Goal: Task Accomplishment & Management: Use online tool/utility

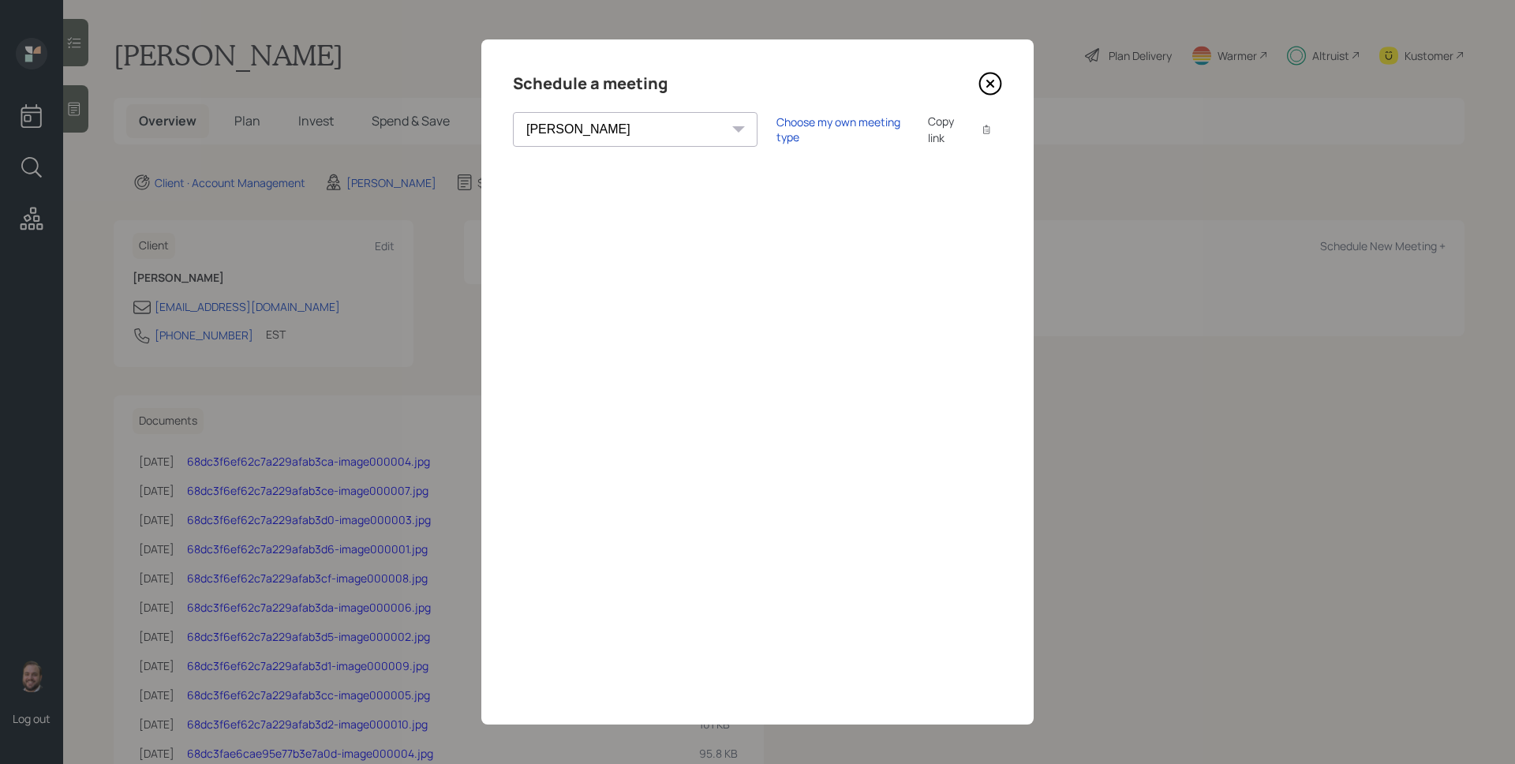
select select "d946c976-65aa-4529-ac9d-02c4f1114fc0"
click at [986, 85] on icon at bounding box center [991, 84] width 24 height 24
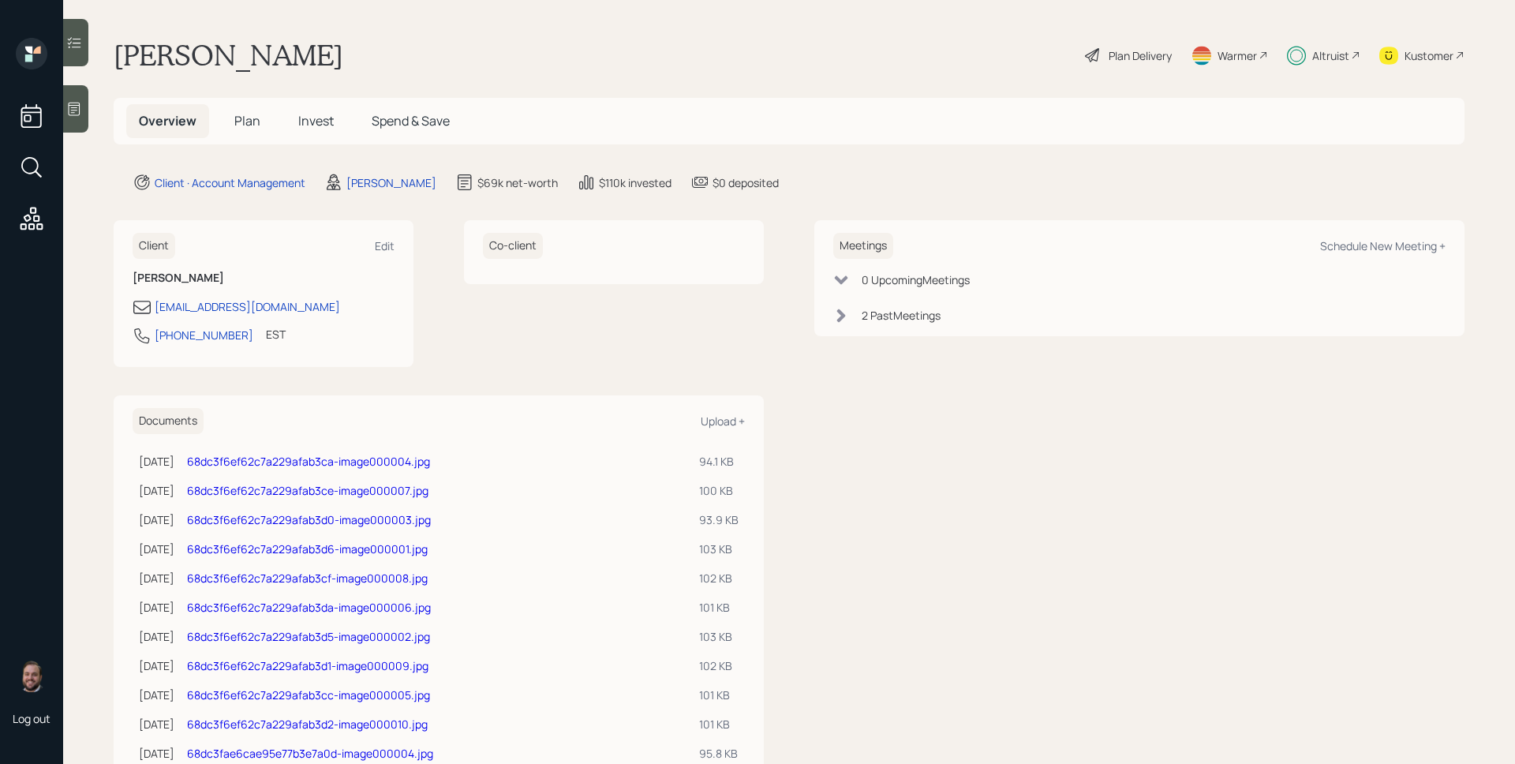
click at [245, 129] on span "Plan" at bounding box center [247, 120] width 26 height 17
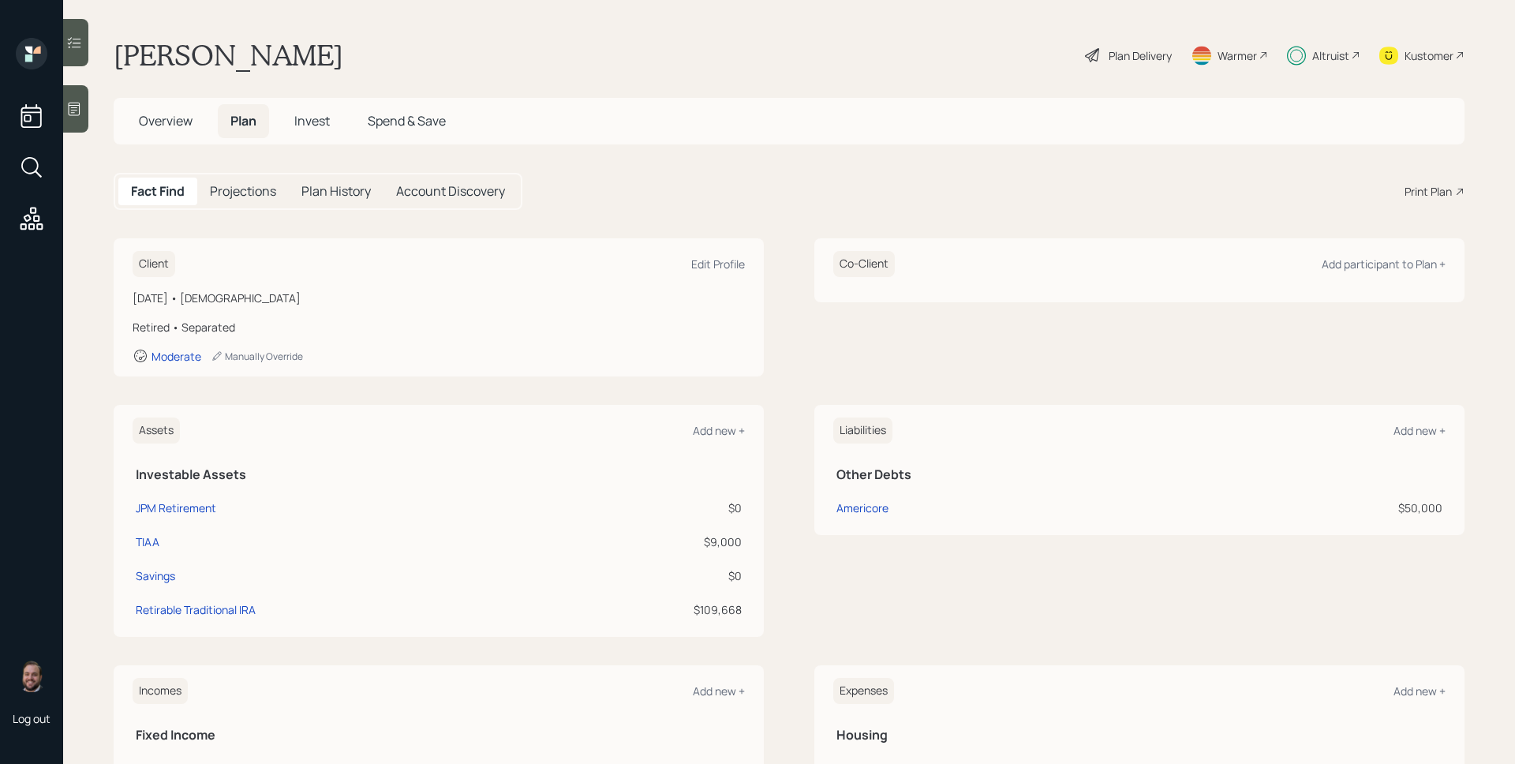
click at [1129, 47] on div "Plan Delivery" at bounding box center [1140, 55] width 63 height 17
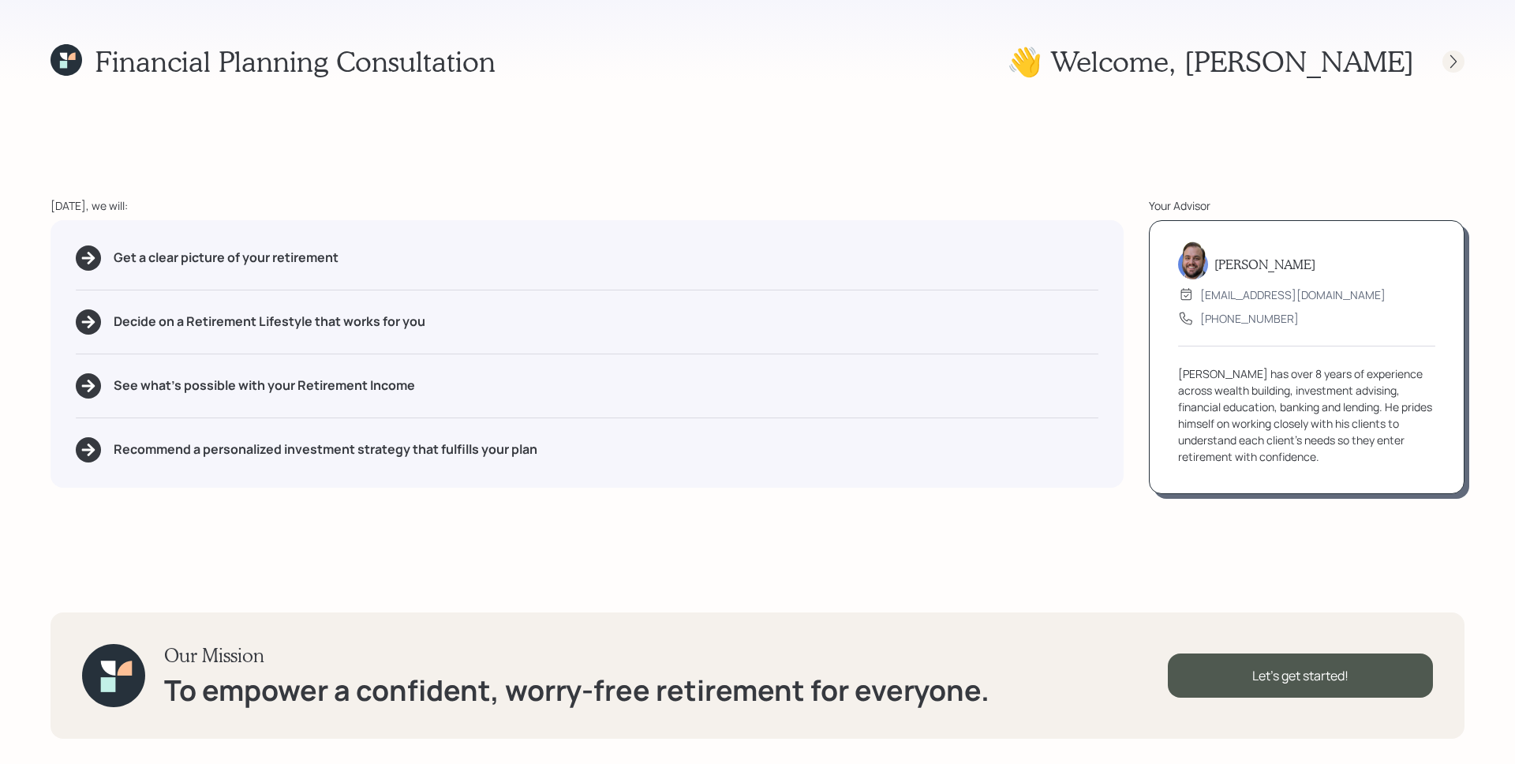
click at [1449, 67] on icon at bounding box center [1454, 62] width 16 height 16
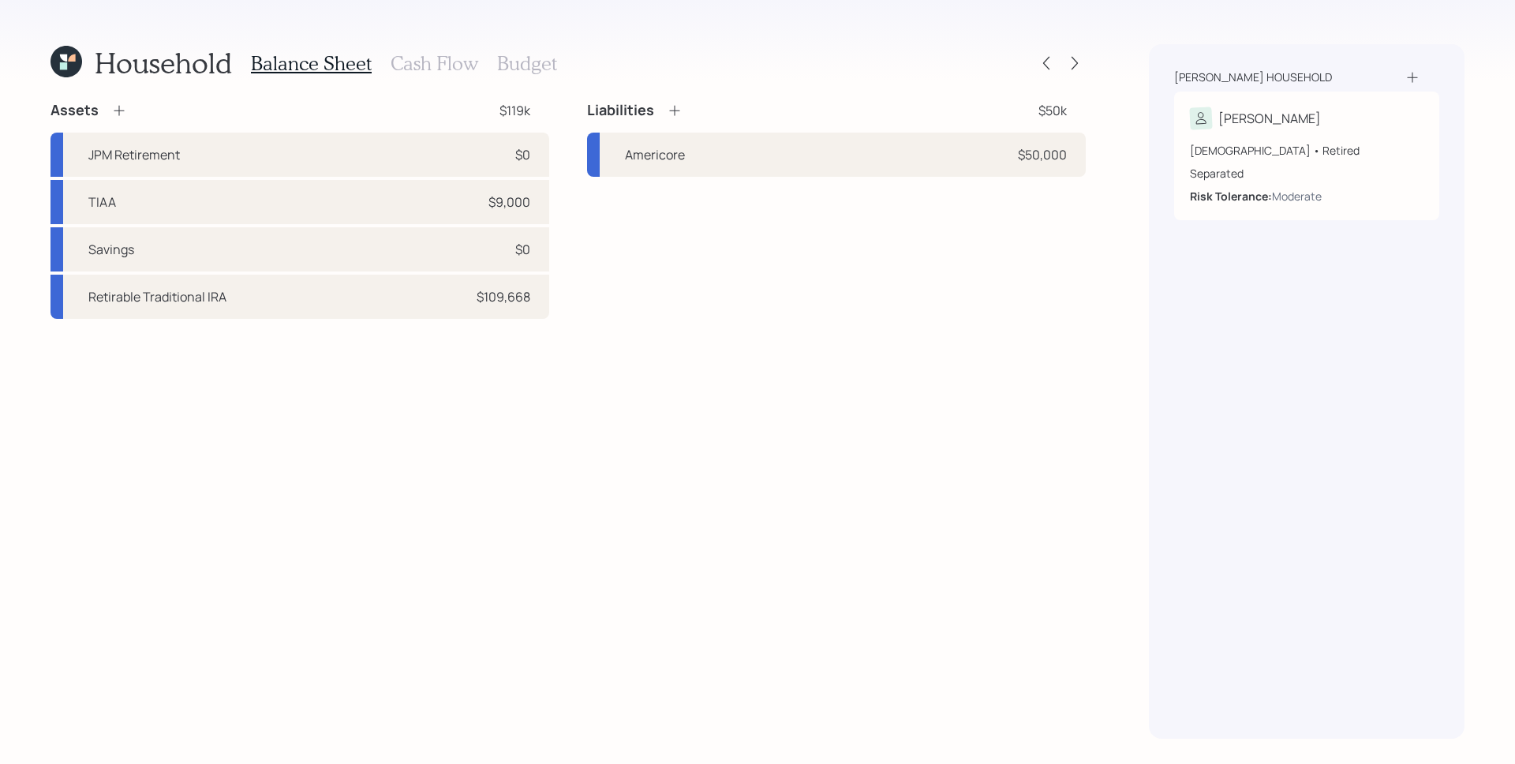
click at [428, 66] on h3 "Cash Flow" at bounding box center [435, 63] width 88 height 23
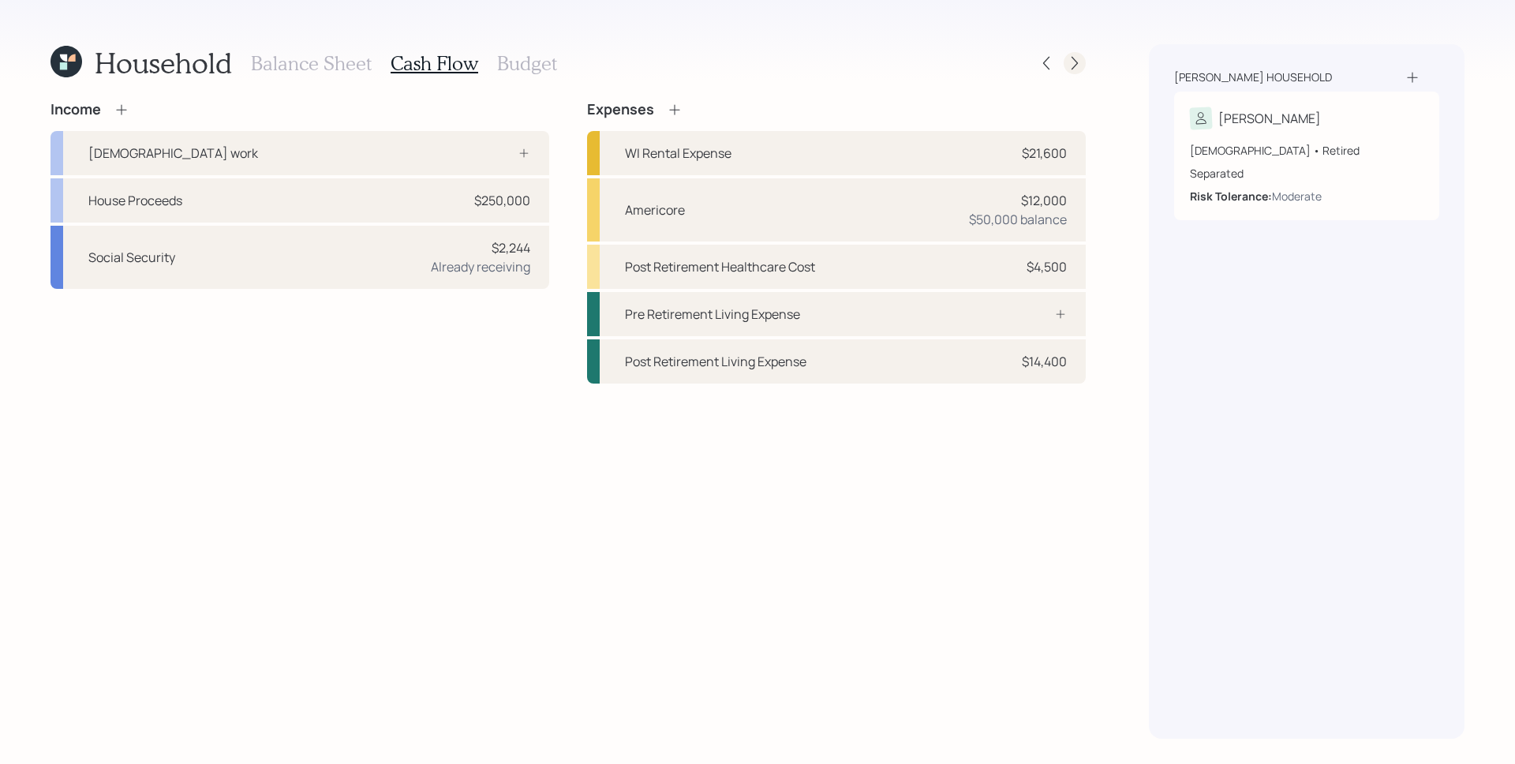
click at [1073, 66] on icon at bounding box center [1075, 63] width 16 height 16
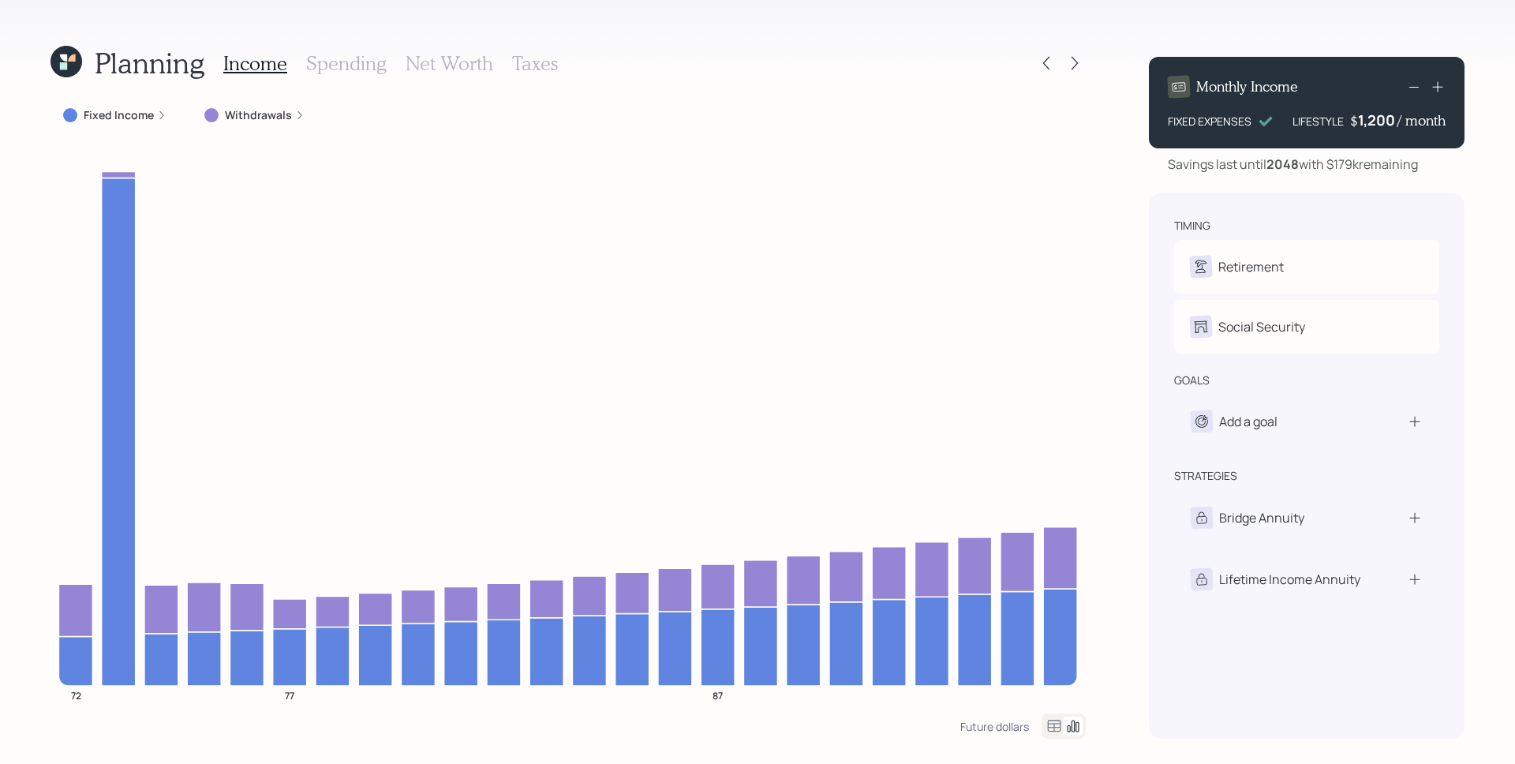
click at [286, 114] on label "Withdrawals" at bounding box center [258, 115] width 67 height 16
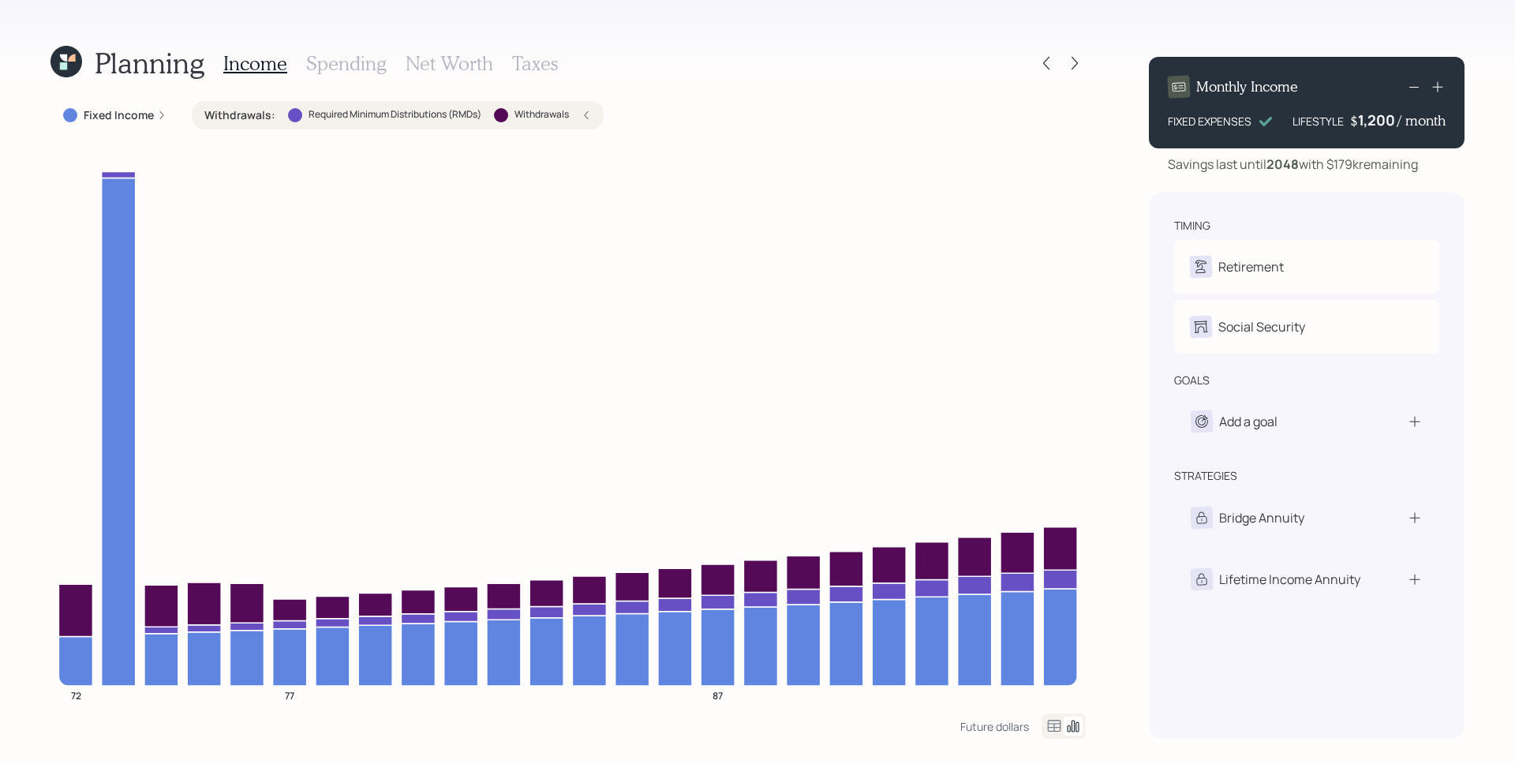
click at [57, 58] on icon at bounding box center [67, 62] width 32 height 32
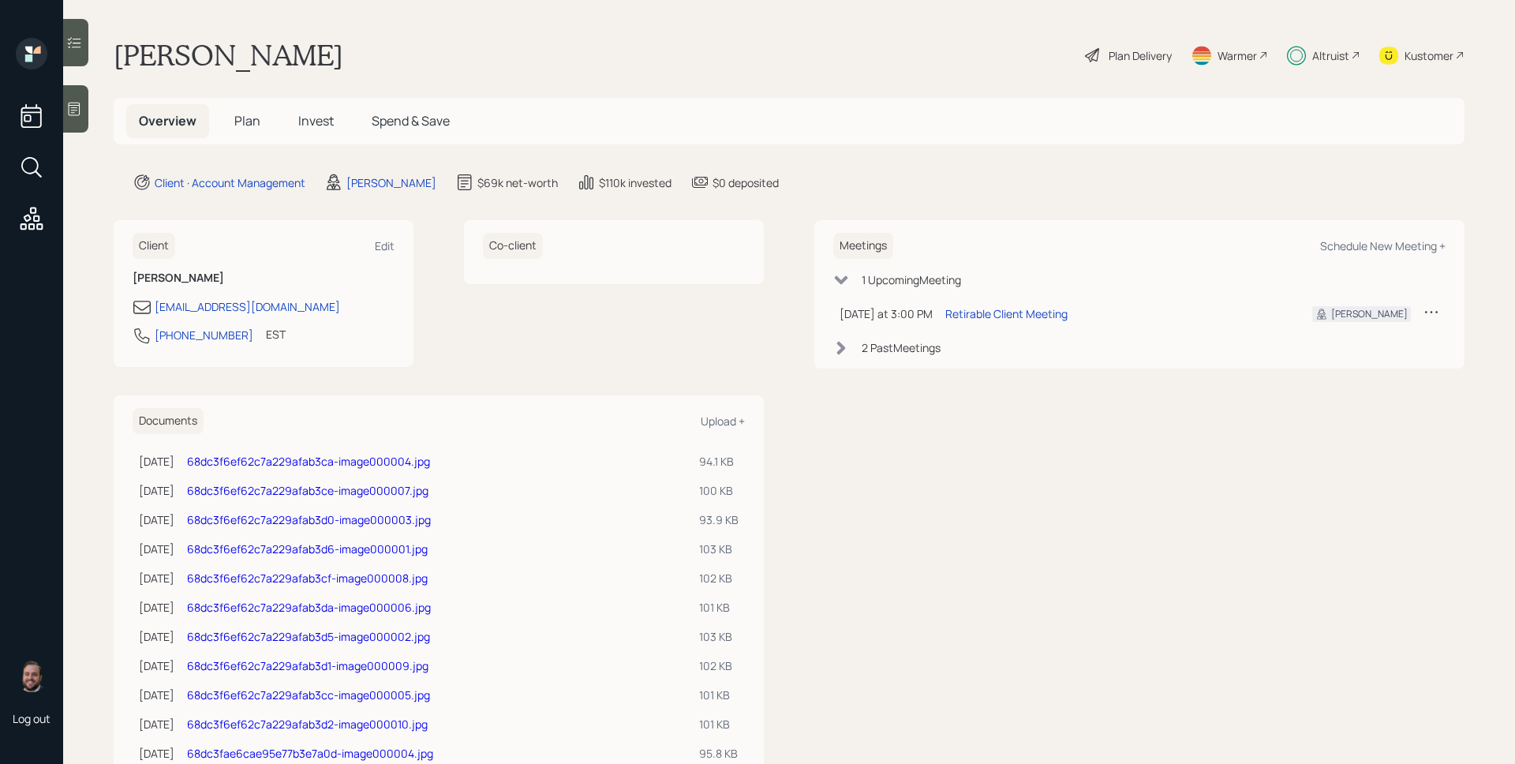
click at [239, 127] on span "Plan" at bounding box center [247, 120] width 26 height 17
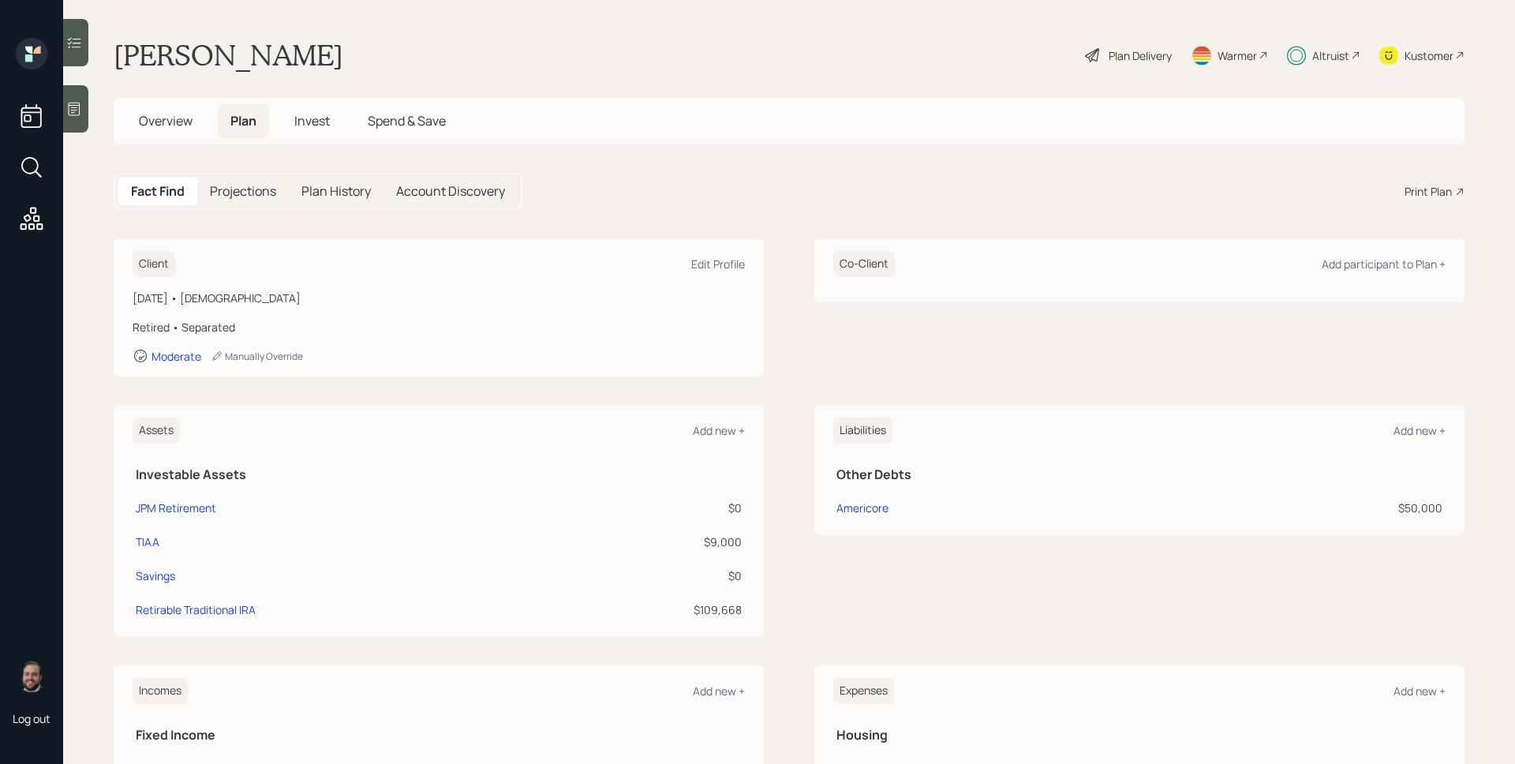
click at [174, 108] on h5 "Overview" at bounding box center [165, 121] width 79 height 34
